Goal: Task Accomplishment & Management: Complete application form

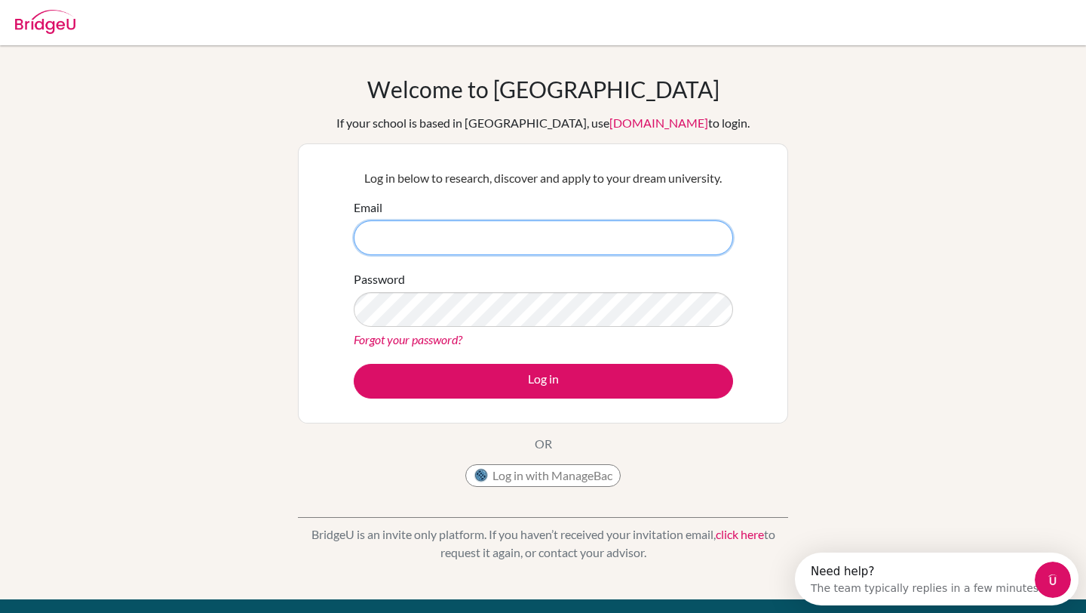
paste input "[PERSON_NAME][EMAIL_ADDRESS][DOMAIN_NAME]"
type input "[PERSON_NAME][EMAIL_ADDRESS][DOMAIN_NAME]"
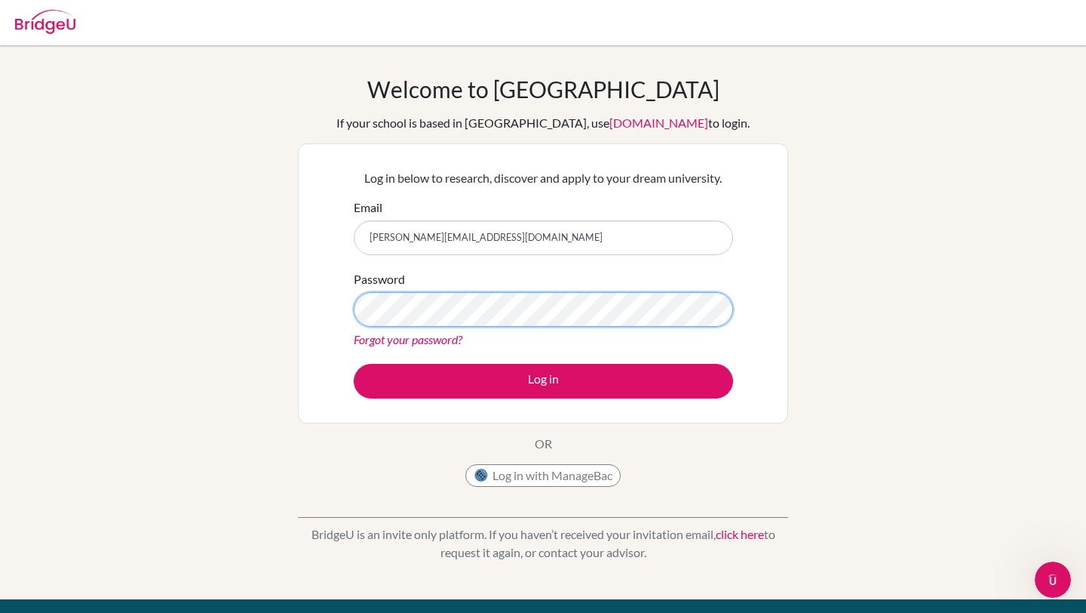
click at [354, 364] on button "Log in" at bounding box center [543, 381] width 379 height 35
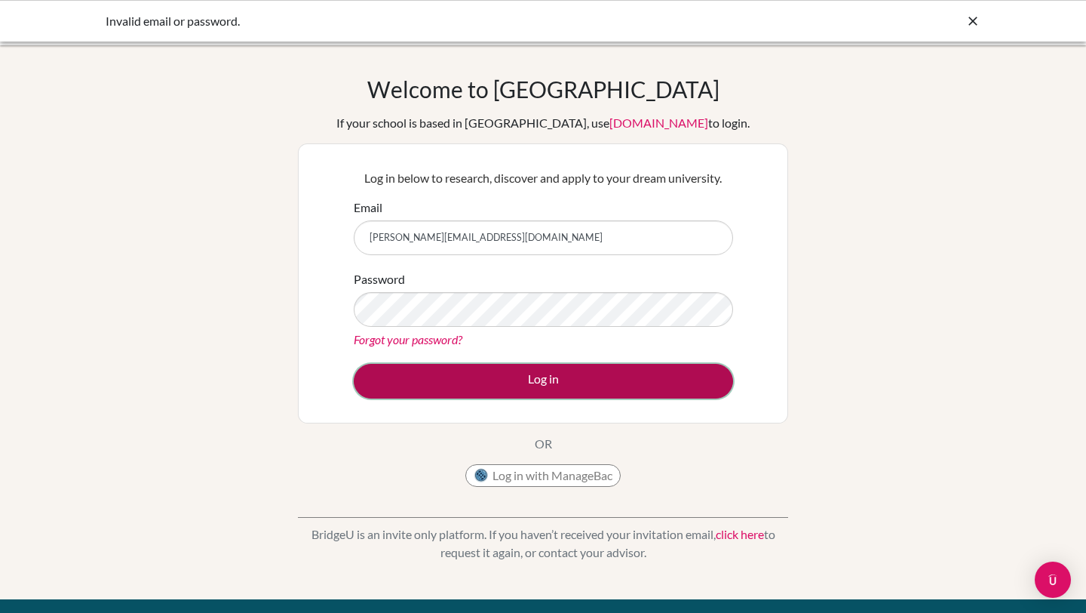
click at [431, 389] on button "Log in" at bounding box center [543, 381] width 379 height 35
